Goal: Task Accomplishment & Management: Manage account settings

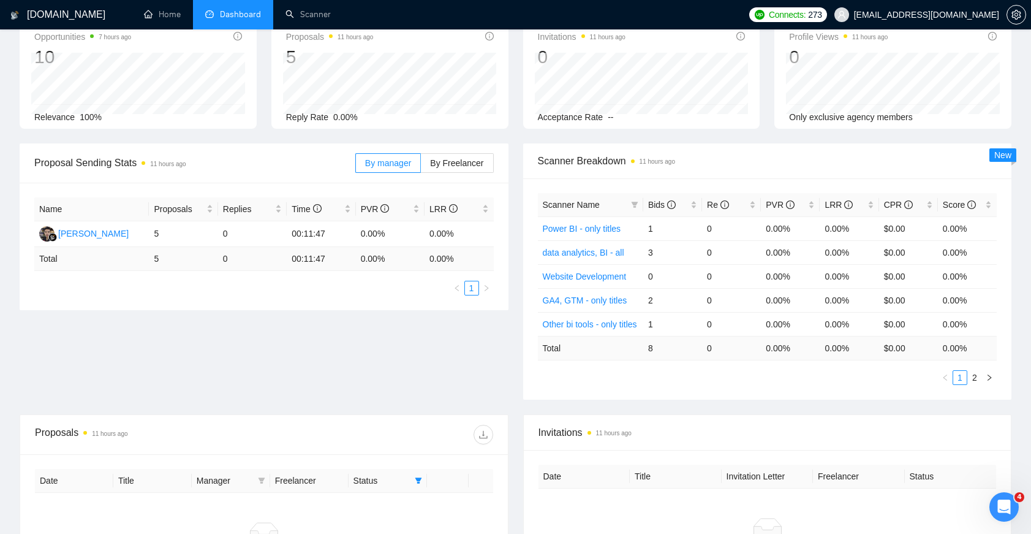
scroll to position [105, 0]
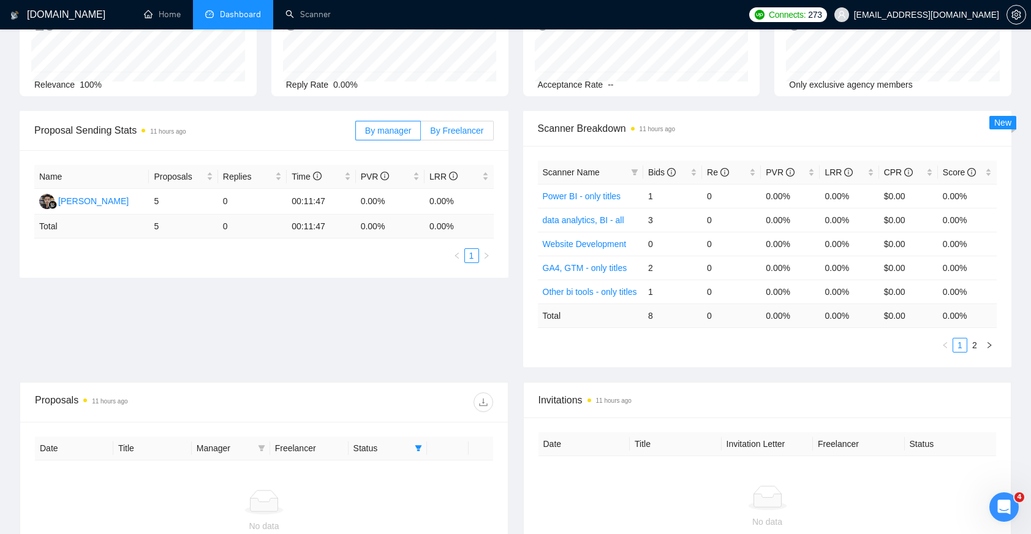
click at [471, 131] on span "By Freelancer" at bounding box center [456, 131] width 53 height 10
click at [421, 134] on input "By Freelancer" at bounding box center [421, 134] width 0 height 0
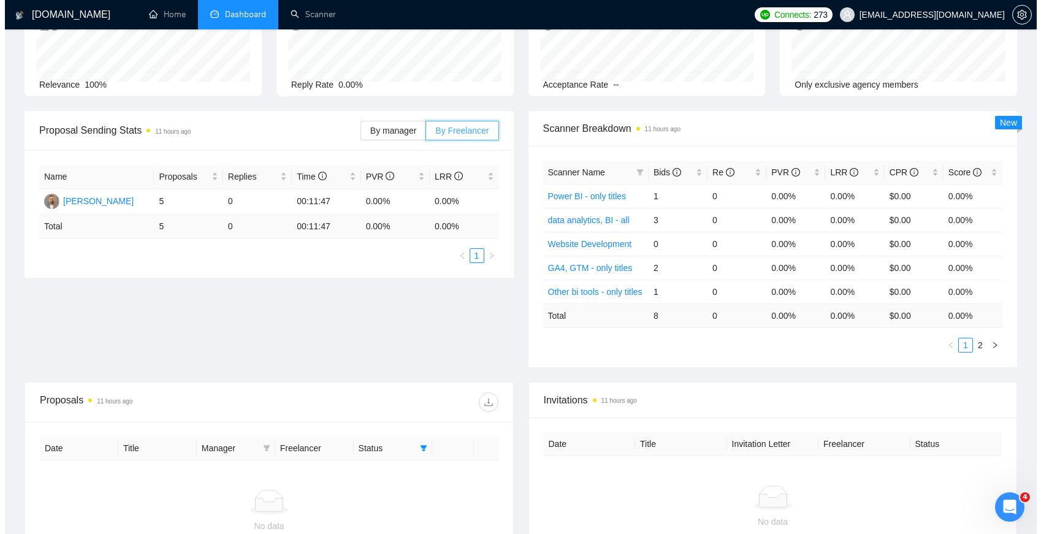
scroll to position [267, 0]
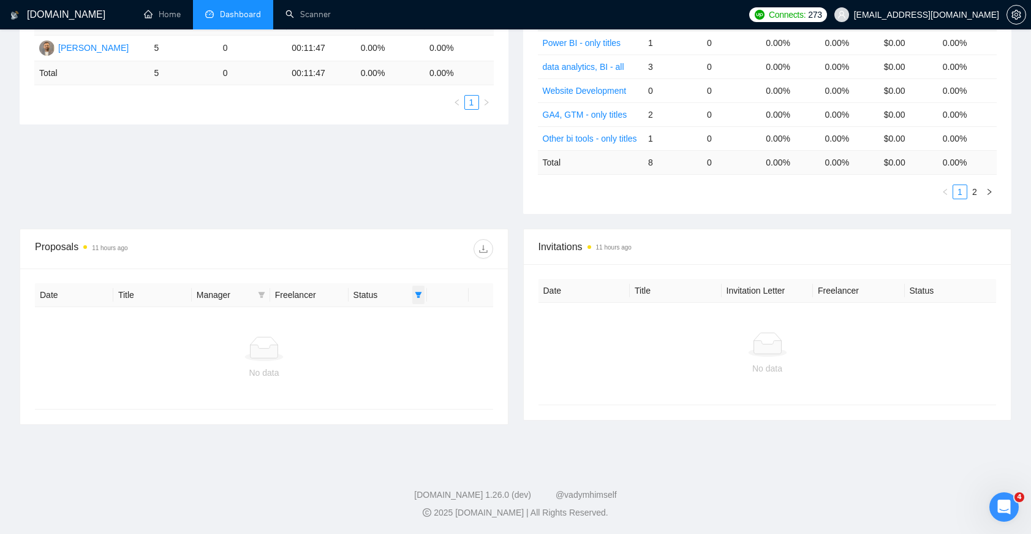
click at [412, 289] on span at bounding box center [418, 295] width 12 height 18
click at [381, 333] on span "Sent" at bounding box center [379, 338] width 23 height 10
checkbox input "true"
click at [381, 313] on span "Chat" at bounding box center [379, 318] width 23 height 10
click at [402, 355] on span "OK" at bounding box center [408, 361] width 12 height 13
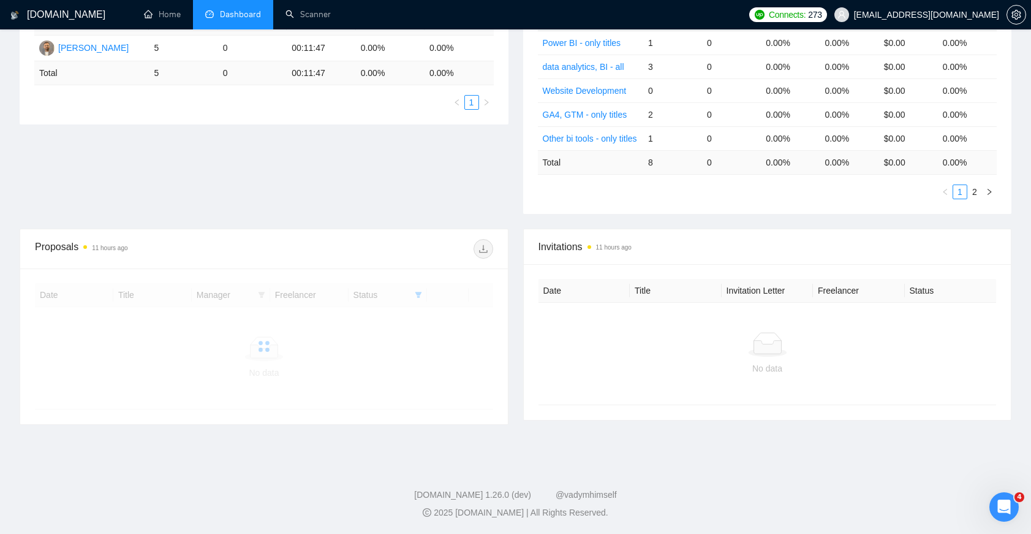
click at [423, 286] on div at bounding box center [264, 346] width 458 height 126
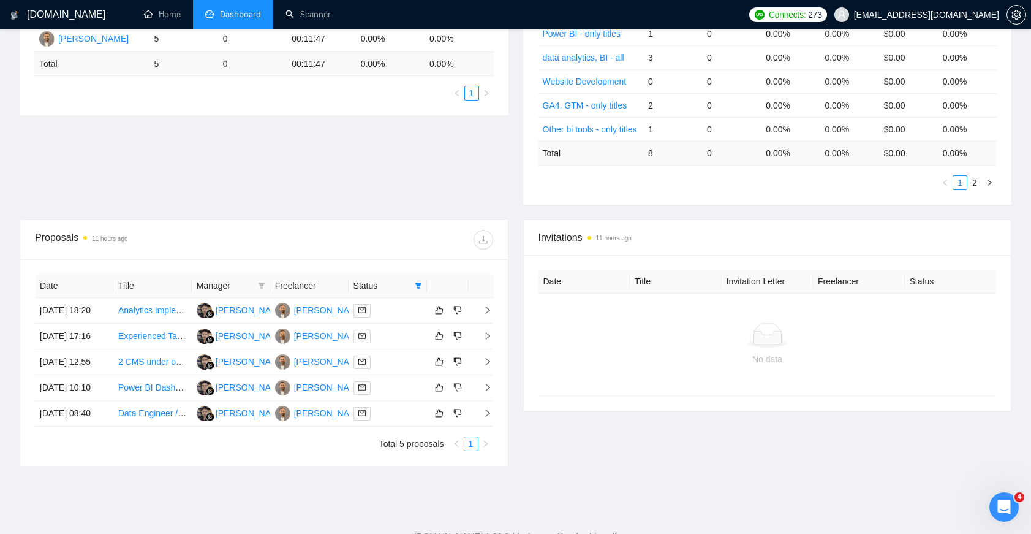
click at [425, 286] on th "Status" at bounding box center [388, 286] width 78 height 24
click at [421, 286] on icon "filter" at bounding box center [418, 285] width 7 height 7
click at [389, 312] on span "Chat" at bounding box center [379, 309] width 23 height 10
checkbox input "true"
click at [406, 349] on span "OK" at bounding box center [408, 352] width 12 height 13
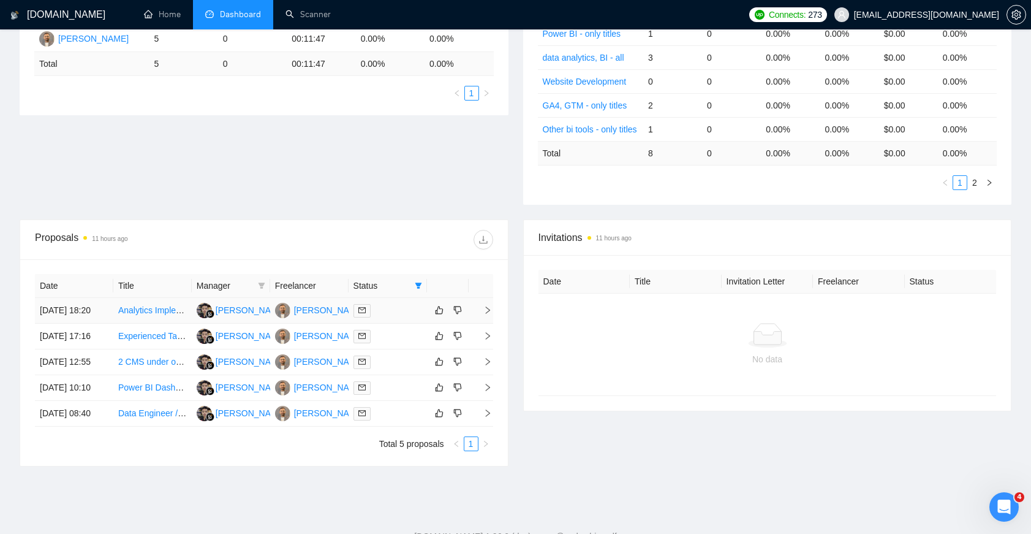
click at [84, 319] on td "[DATE] 18:20" at bounding box center [74, 311] width 78 height 26
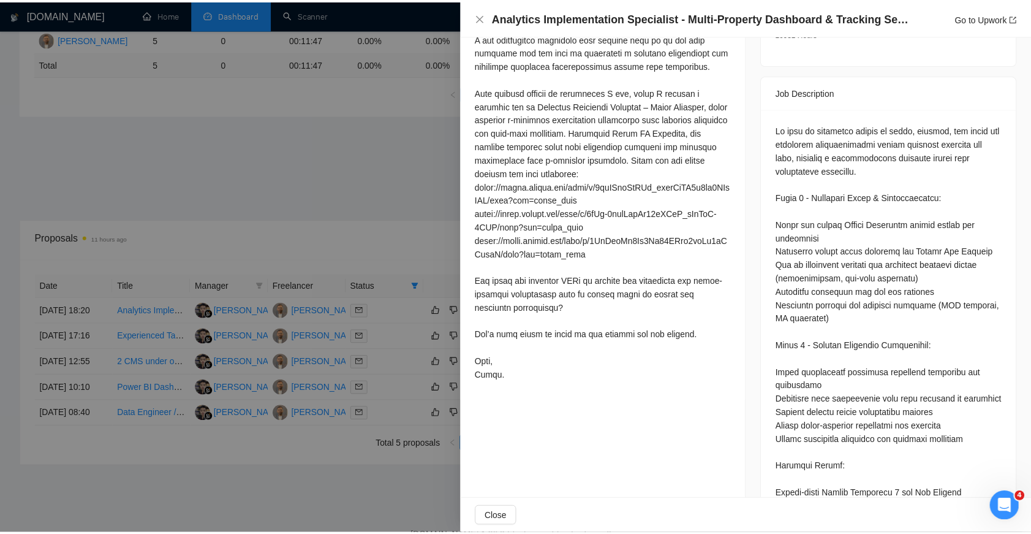
scroll to position [511, 0]
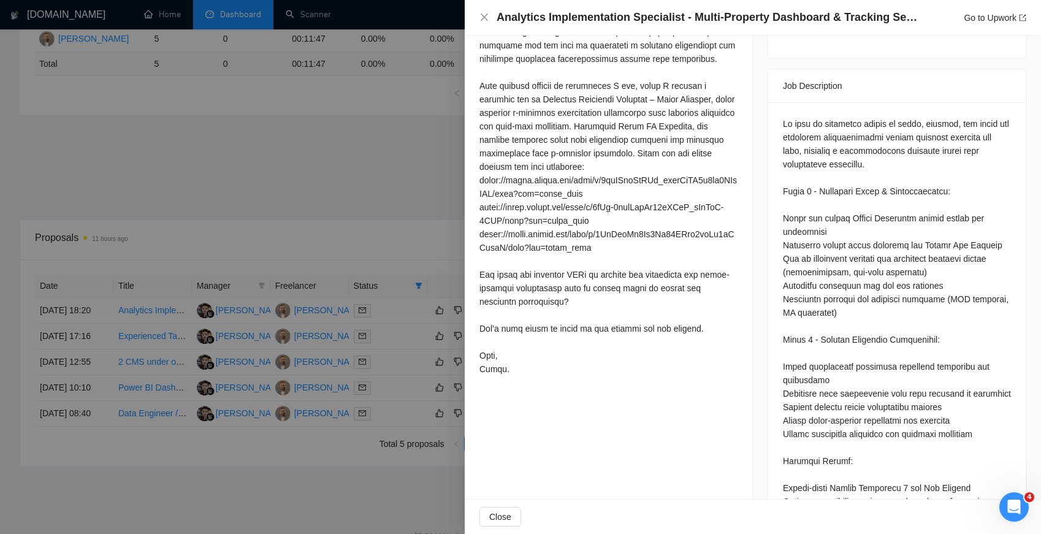
click at [401, 224] on div at bounding box center [520, 267] width 1041 height 534
